Goal: Task Accomplishment & Management: Manage account settings

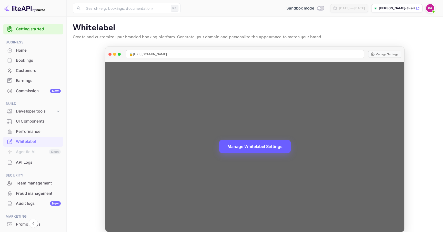
click at [235, 143] on button "Manage Whitelabel Settings" at bounding box center [255, 146] width 72 height 13
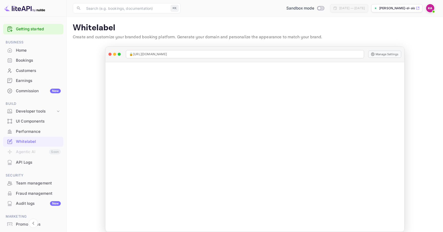
click at [430, 7] on img at bounding box center [430, 8] width 8 height 8
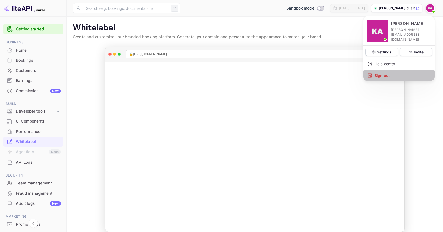
click at [385, 70] on div "Sign out" at bounding box center [398, 75] width 71 height 11
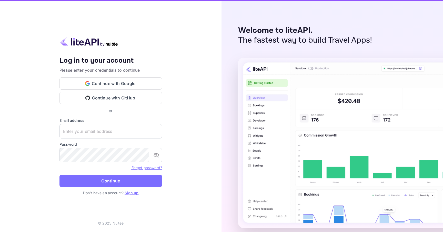
type input "[EMAIL_ADDRESS][DOMAIN_NAME]"
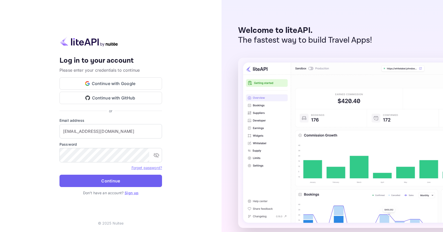
click at [114, 181] on button "Continue" at bounding box center [111, 180] width 103 height 12
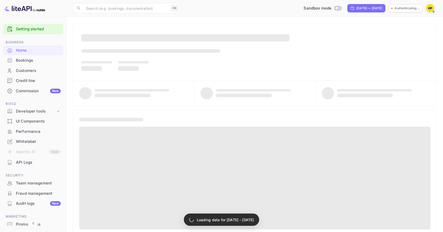
click at [21, 57] on div "Bookings" at bounding box center [38, 60] width 45 height 6
